Goal: Information Seeking & Learning: Learn about a topic

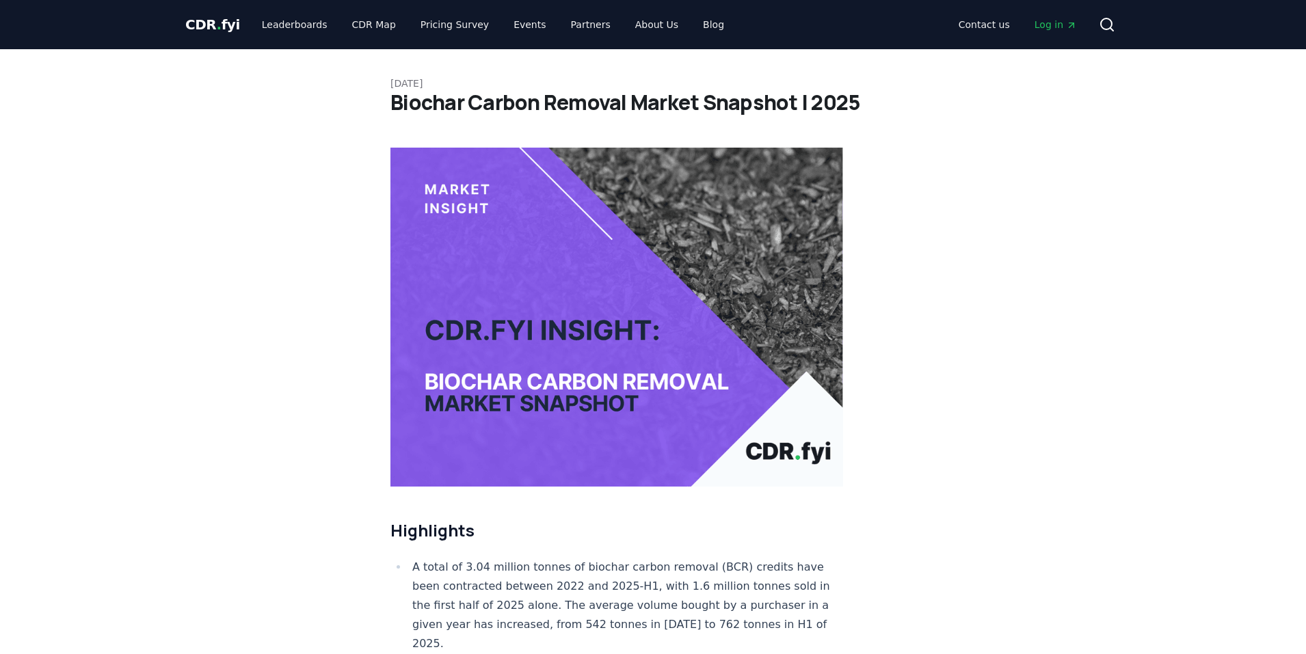
click at [216, 21] on span "CDR . fyi" at bounding box center [212, 24] width 55 height 16
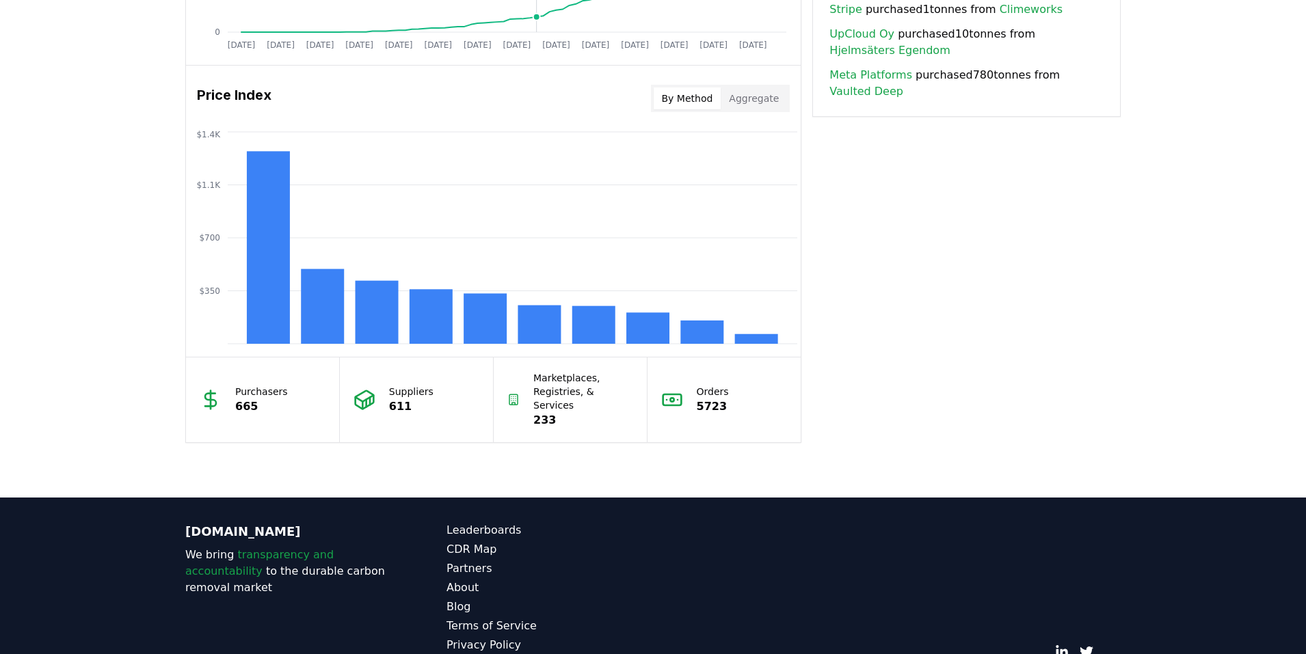
scroll to position [1123, 0]
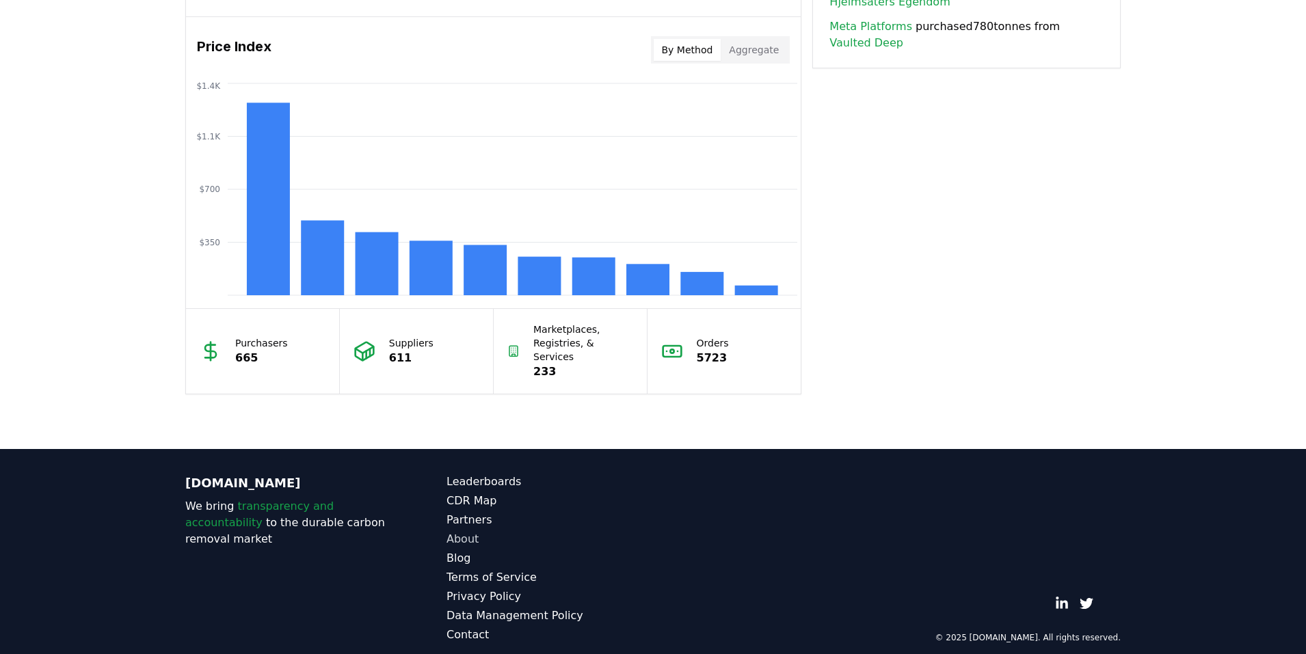
click at [466, 531] on link "About" at bounding box center [550, 539] width 207 height 16
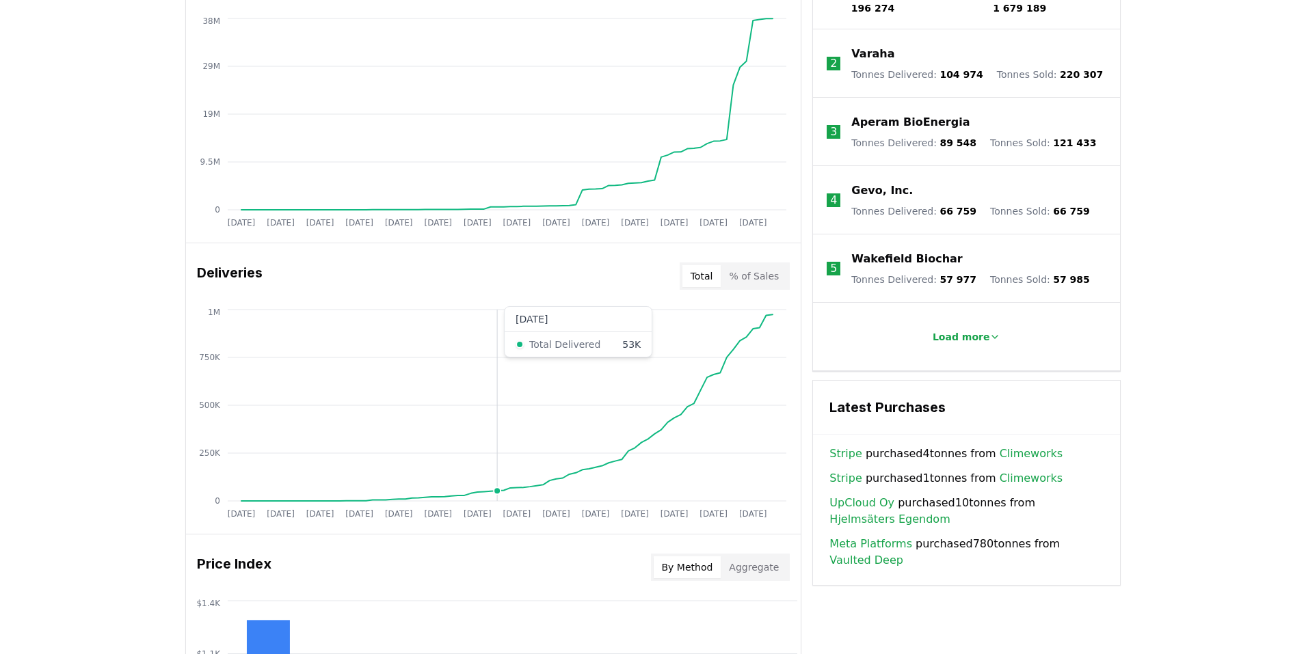
scroll to position [552, 0]
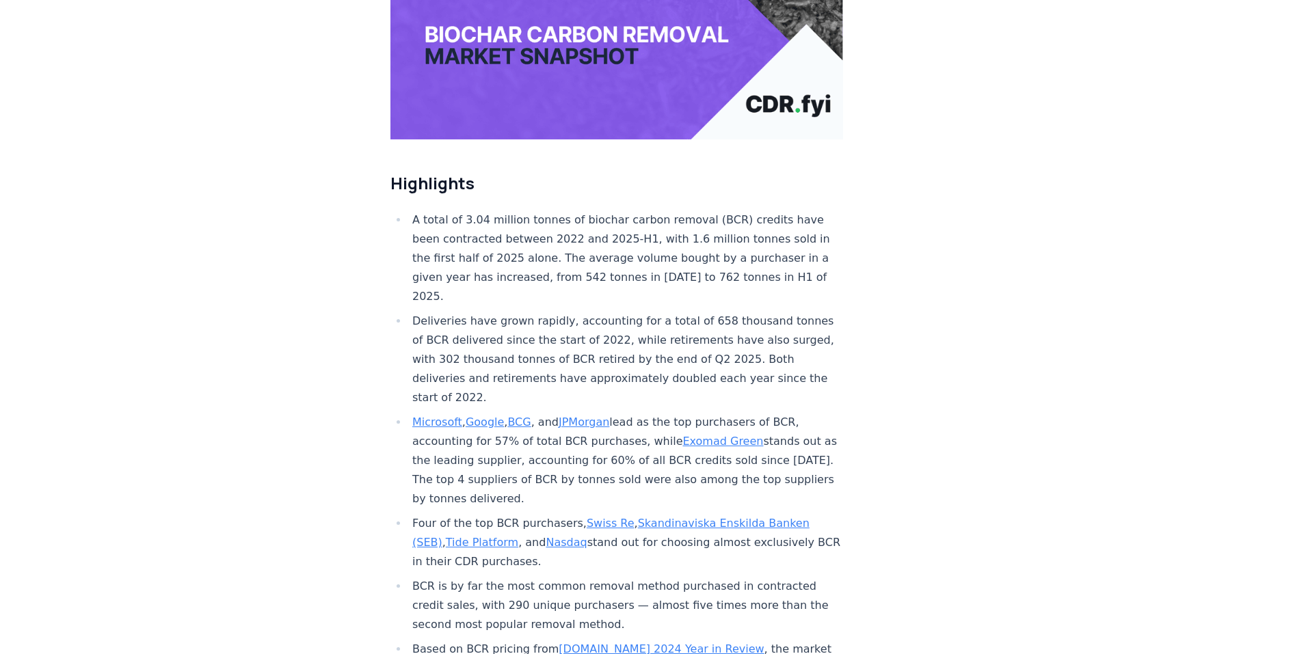
scroll to position [348, 0]
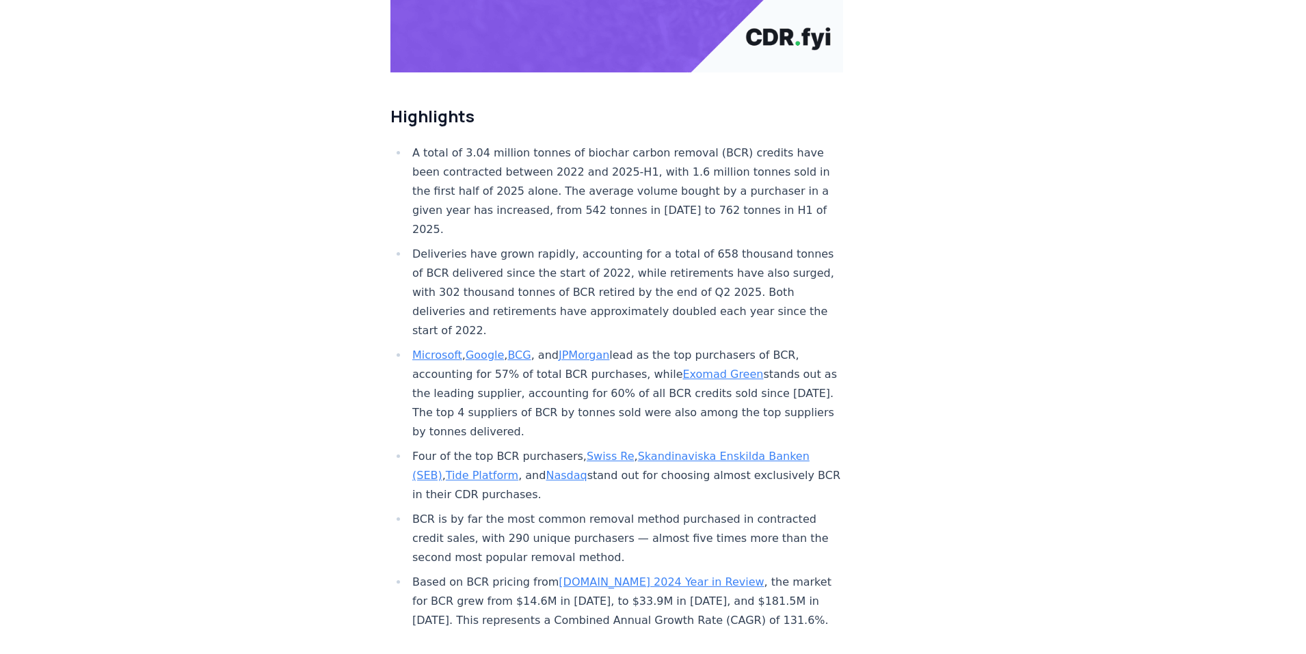
scroll to position [430, 0]
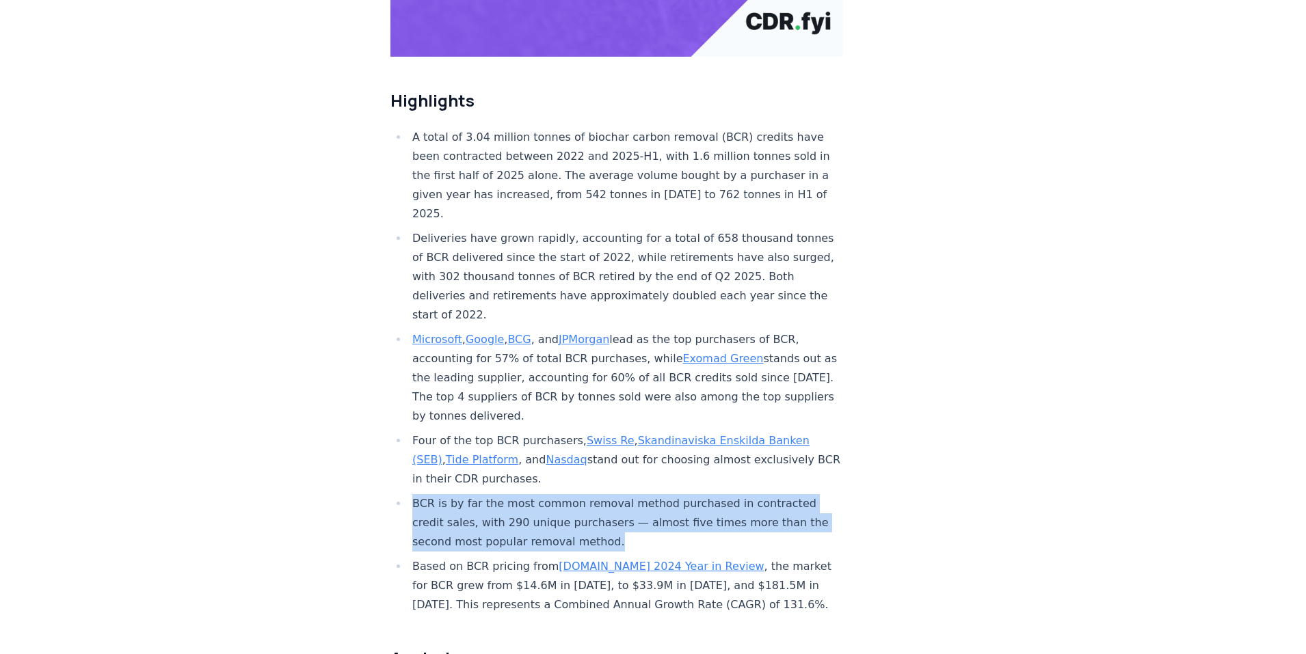
drag, startPoint x: 650, startPoint y: 494, endPoint x: 409, endPoint y: 466, distance: 243.0
click at [409, 494] on li "BCR is by far the most common removal method purchased in contracted credit sal…" at bounding box center [625, 522] width 435 height 57
copy li "BCR is by far the most common removal method purchased in contracted credit sal…"
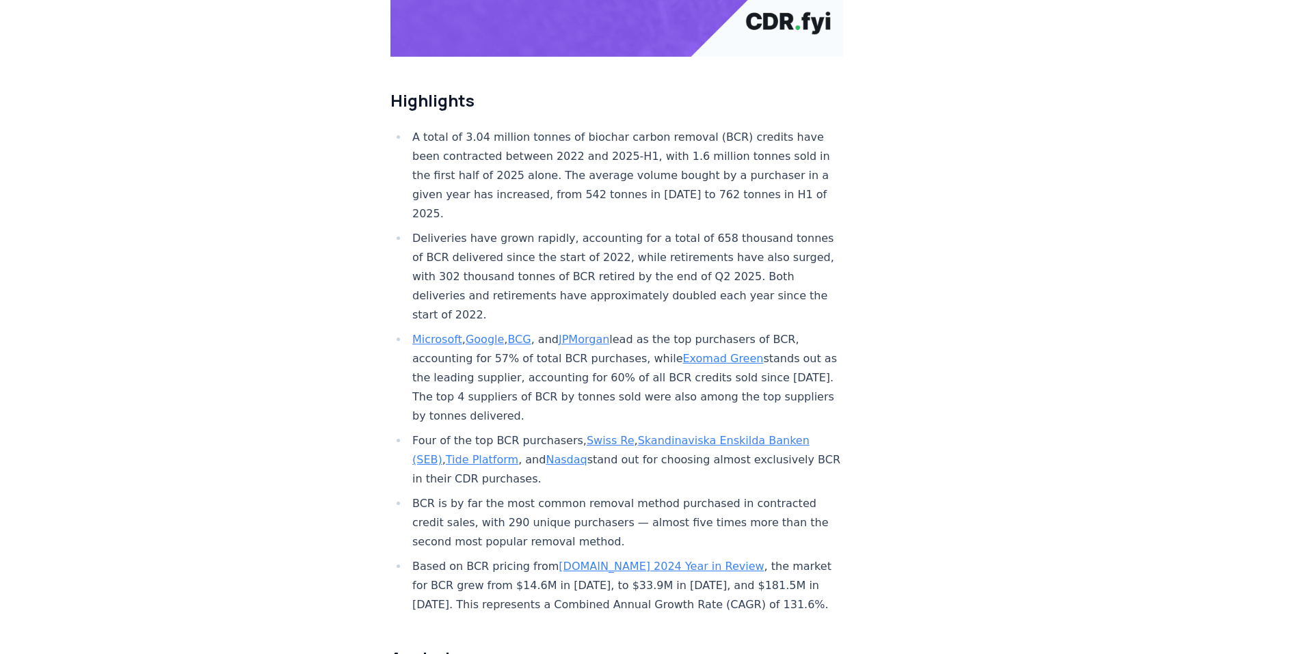
click at [675, 128] on li "A total of 3.04 million tonnes of biochar carbon removal (BCR) credits have bee…" at bounding box center [625, 176] width 435 height 96
